Goal: Task Accomplishment & Management: Use online tool/utility

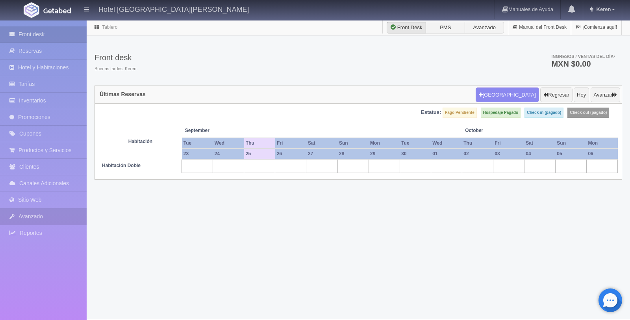
click at [40, 218] on link "Avanzado" at bounding box center [43, 216] width 87 height 16
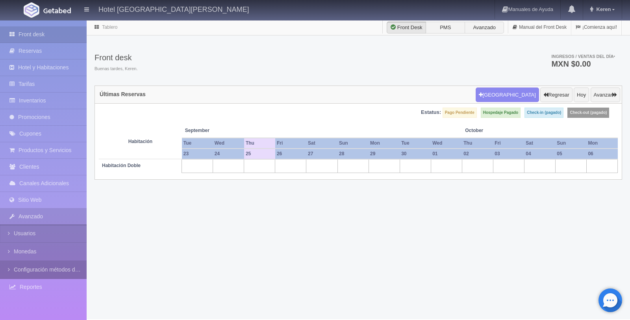
click at [54, 273] on link "Configuración métodos de pago" at bounding box center [43, 270] width 87 height 18
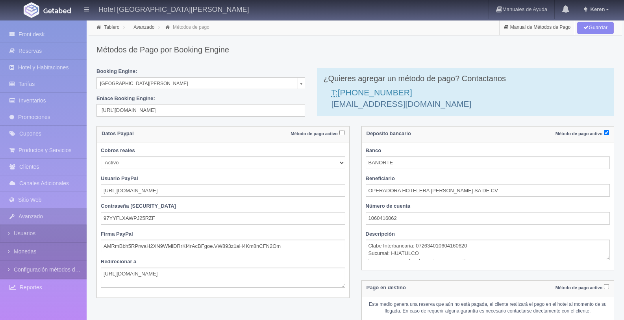
select select
click at [50, 289] on link "Reportes" at bounding box center [43, 287] width 87 height 16
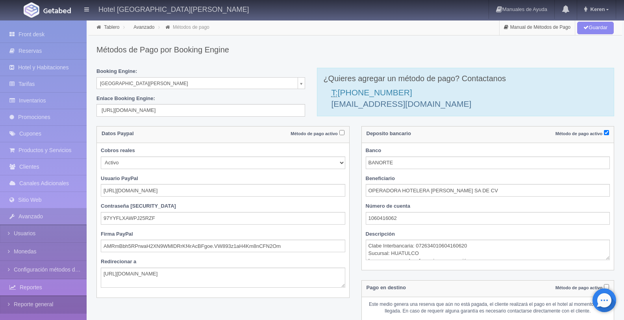
click at [47, 306] on link "Reporte general" at bounding box center [43, 304] width 87 height 18
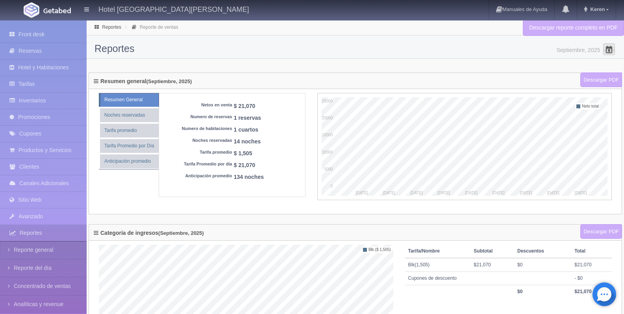
click at [606, 50] on span at bounding box center [609, 49] width 13 height 13
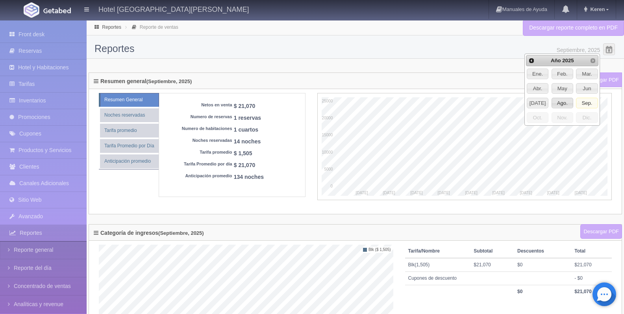
click at [566, 103] on span "Ago." at bounding box center [562, 103] width 21 height 10
type input "Agosto, 2025"
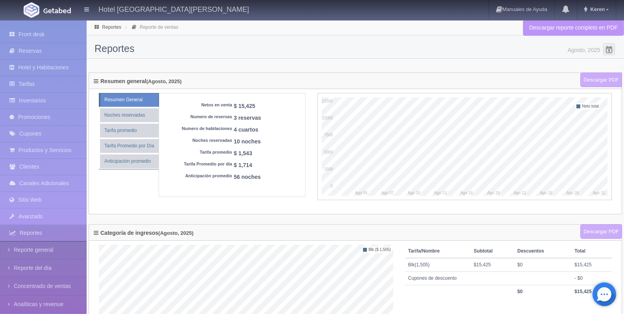
click at [579, 29] on link "Descargar reporte completo en PDF" at bounding box center [573, 28] width 101 height 16
